Goal: Communication & Community: Ask a question

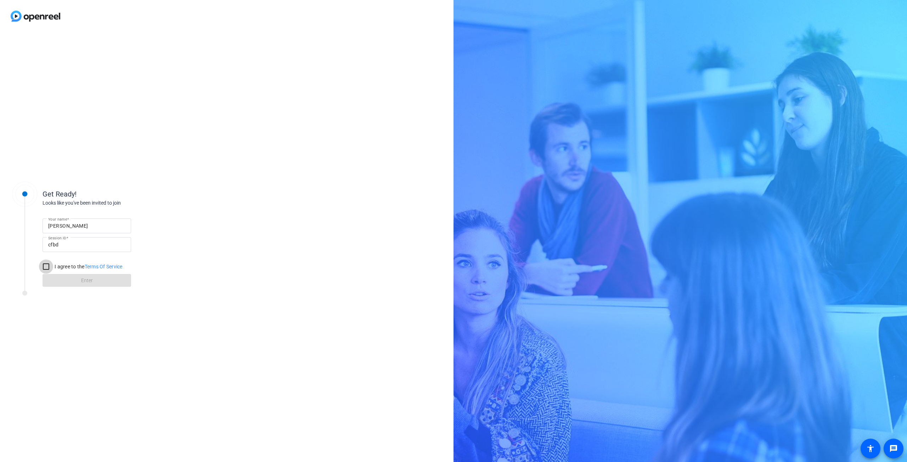
click at [44, 267] on input "I agree to the Terms Of Service" at bounding box center [46, 267] width 14 height 14
checkbox input "true"
click at [62, 277] on span at bounding box center [87, 280] width 89 height 17
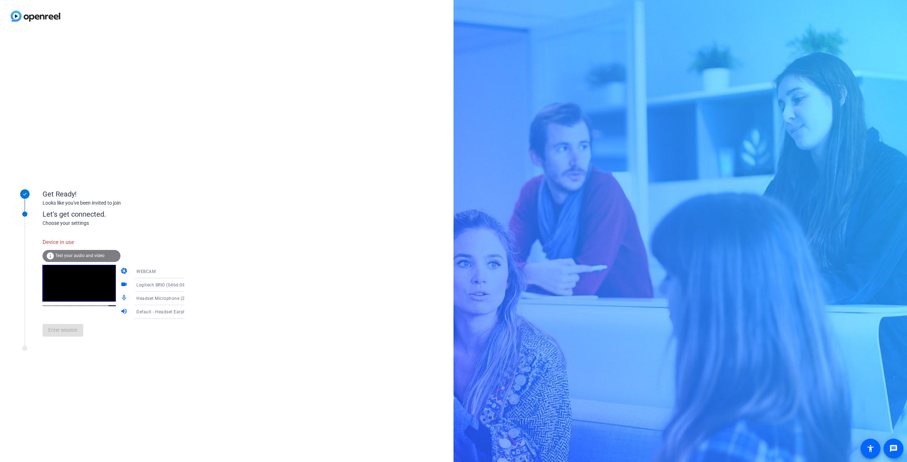
click at [66, 253] on span "Test your audio and video" at bounding box center [79, 255] width 49 height 5
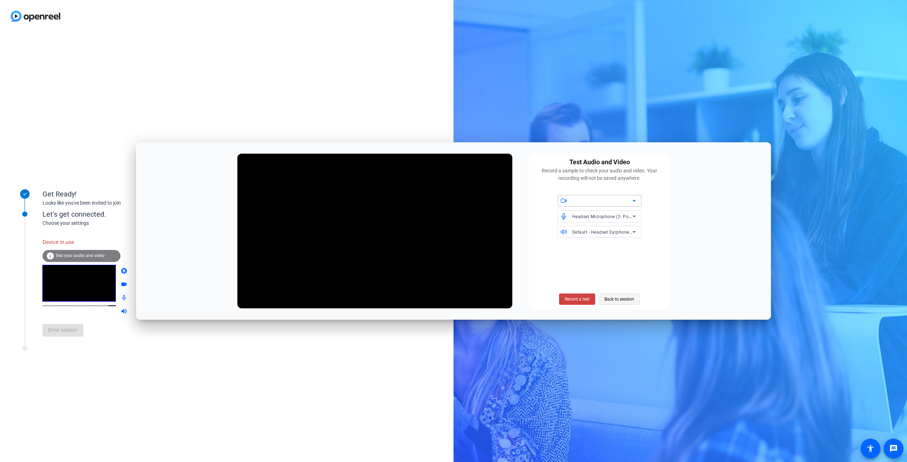
click at [618, 297] on span "Back to session" at bounding box center [619, 299] width 30 height 13
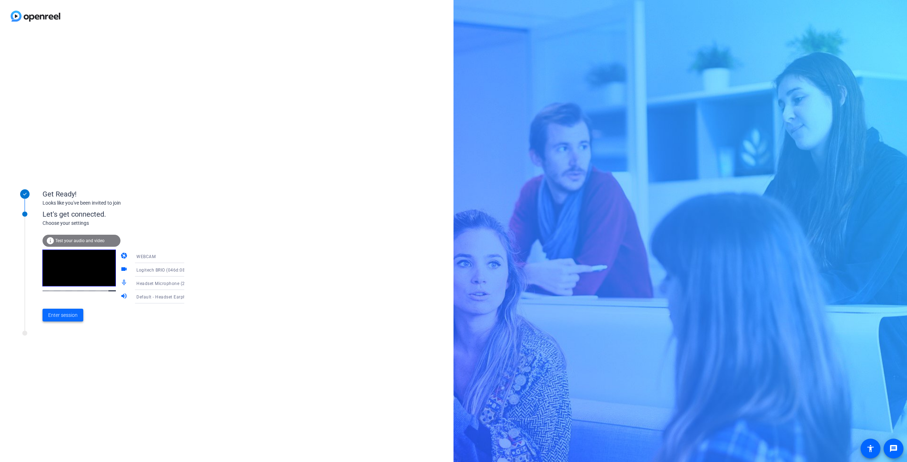
click at [66, 316] on span "Enter session" at bounding box center [62, 315] width 29 height 7
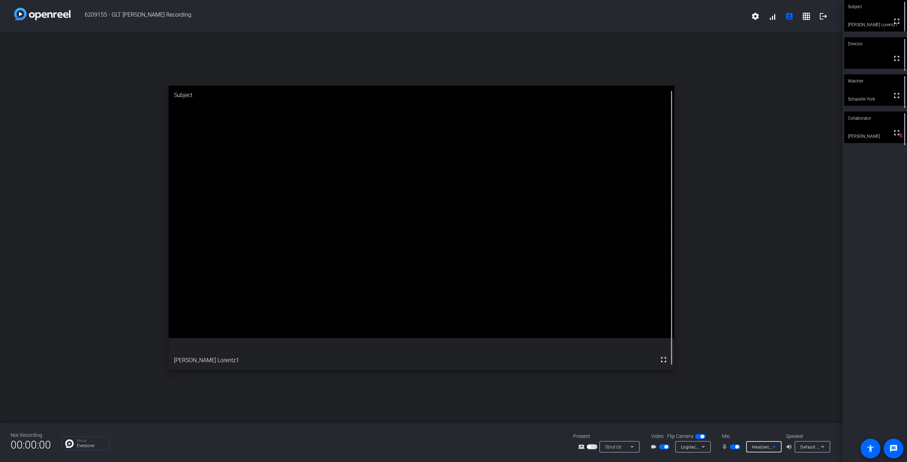
click at [775, 446] on icon at bounding box center [774, 447] width 9 height 9
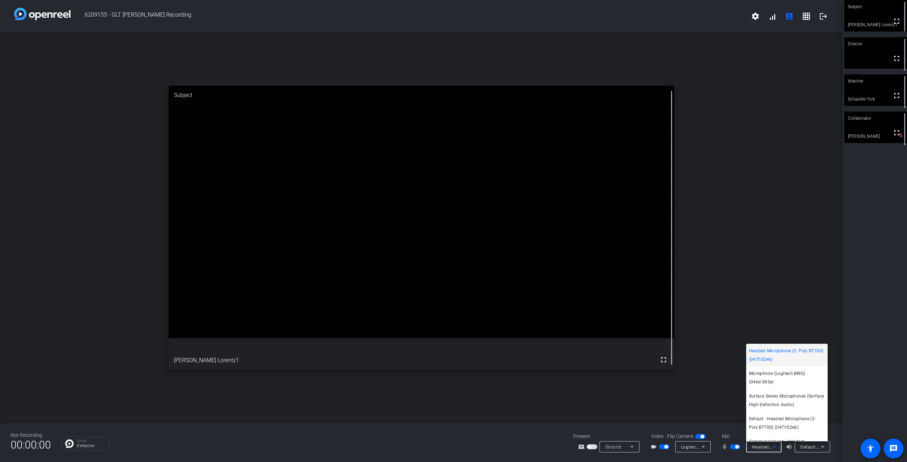
click at [775, 446] on div at bounding box center [453, 231] width 907 height 462
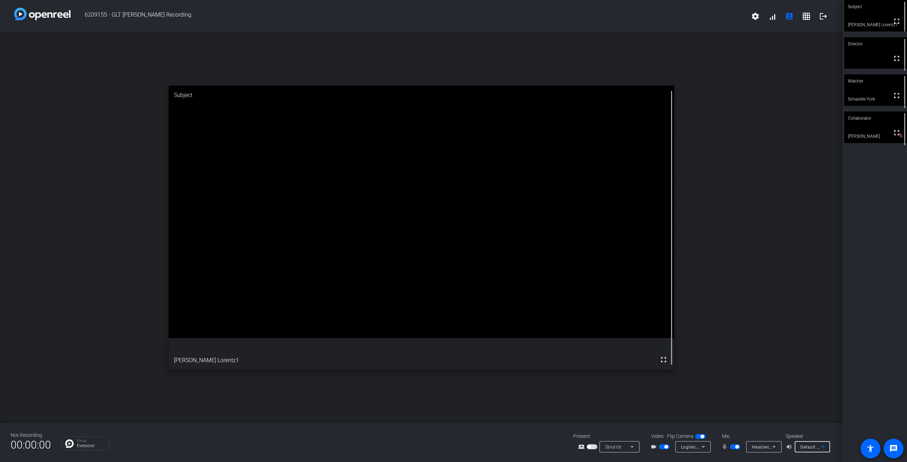
click at [822, 445] on icon at bounding box center [822, 447] width 9 height 9
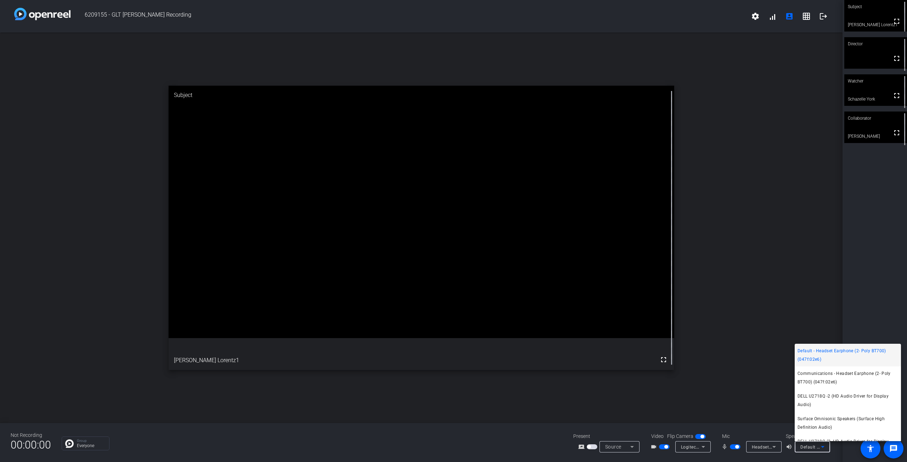
click at [774, 447] on div at bounding box center [453, 231] width 907 height 462
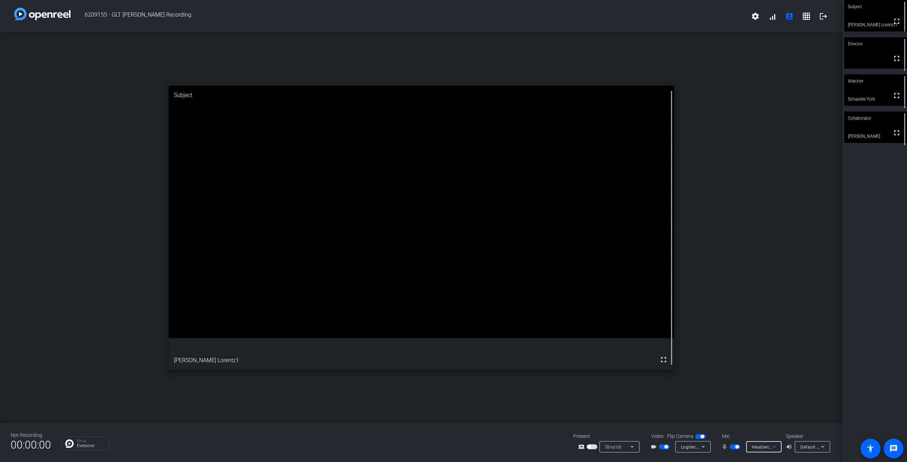
click at [774, 447] on icon at bounding box center [774, 447] width 4 height 2
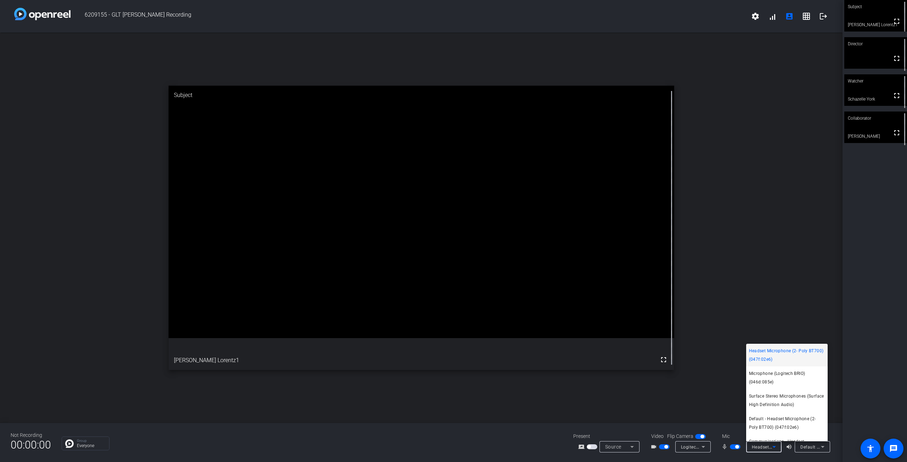
click at [708, 456] on div at bounding box center [453, 231] width 907 height 462
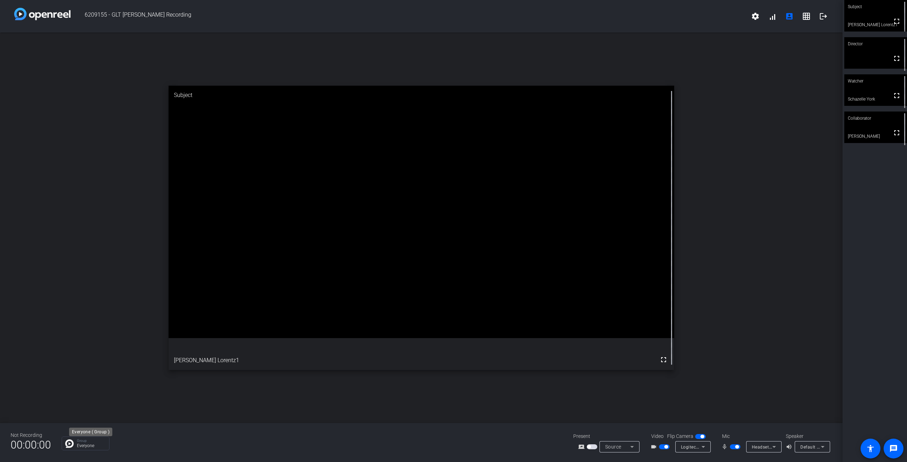
click at [79, 445] on p "Everyone" at bounding box center [91, 446] width 29 height 4
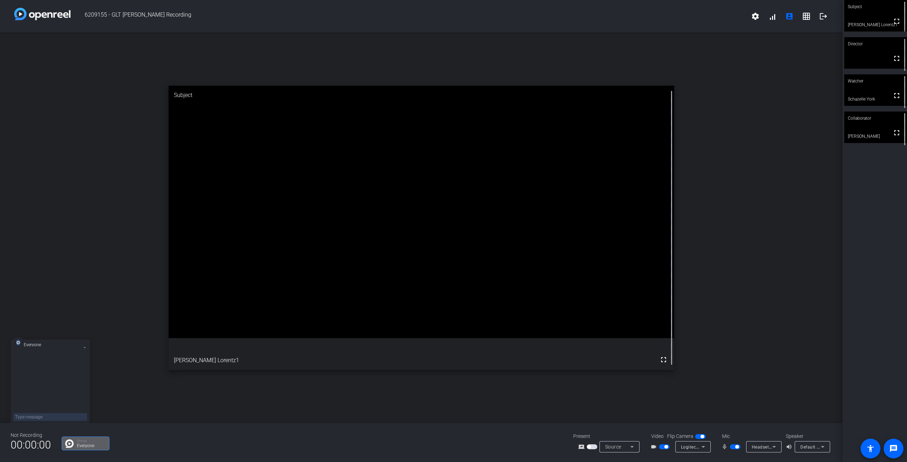
click at [39, 386] on div at bounding box center [50, 385] width 74 height 60
click at [39, 416] on textarea at bounding box center [50, 417] width 74 height 8
type textarea "Can you hear me"
type textarea "Should I leave and come back in?"
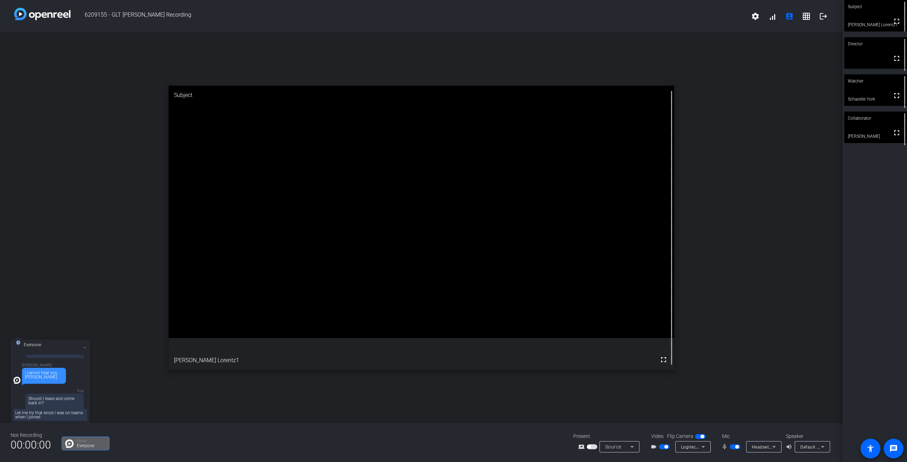
type textarea "Let me try that since I was on teams when I joined."
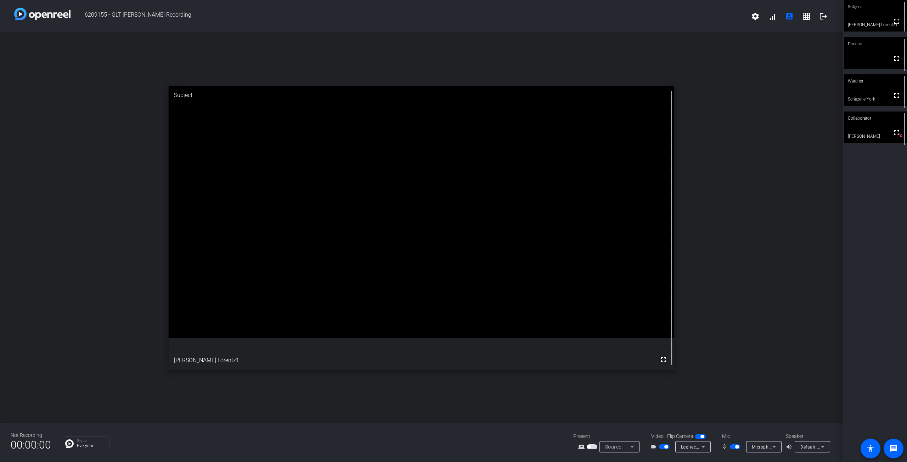
click at [776, 445] on icon at bounding box center [774, 447] width 9 height 9
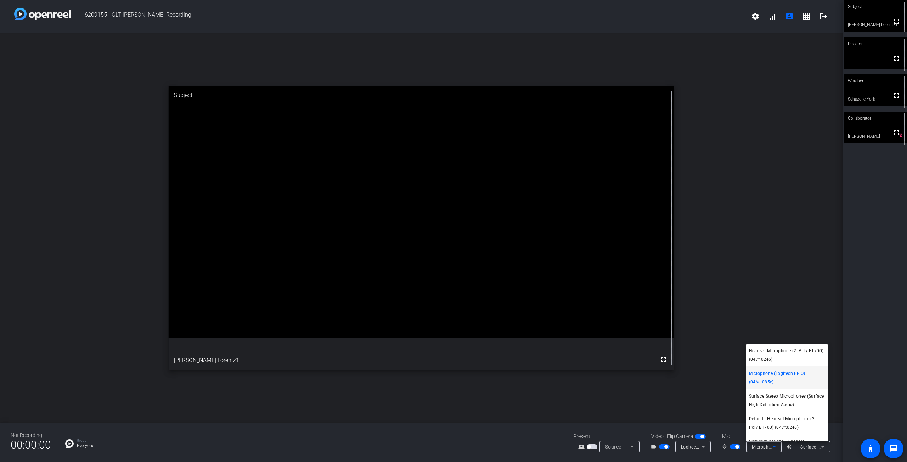
click at [764, 239] on div at bounding box center [453, 231] width 907 height 462
